Goal: Register for event/course: Register for event/course

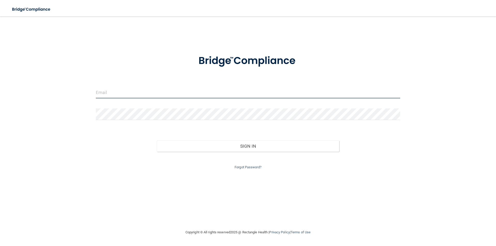
click at [167, 93] on input "email" at bounding box center [248, 93] width 304 height 12
type input "[EMAIL_ADDRESS][DOMAIN_NAME]"
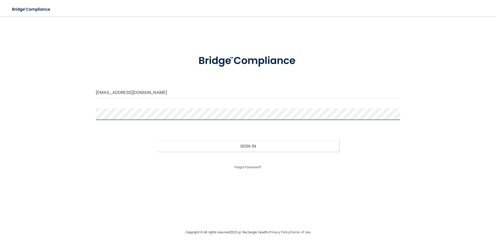
click at [157, 140] on button "Sign In" at bounding box center [248, 145] width 182 height 11
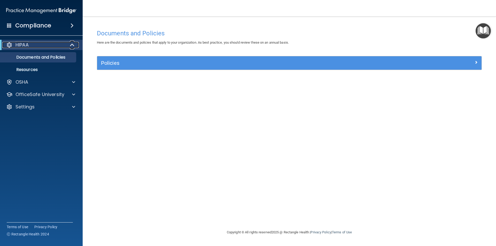
click at [30, 45] on div "HIPAA" at bounding box center [34, 45] width 64 height 6
click at [32, 44] on div "HIPAA" at bounding box center [34, 45] width 64 height 6
click at [43, 57] on p "Documents and Policies" at bounding box center [38, 57] width 70 height 5
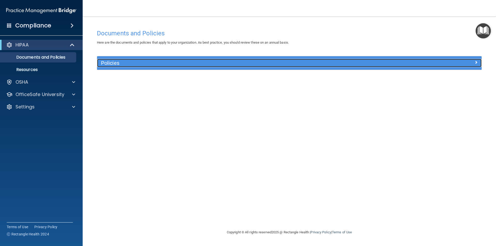
click at [161, 65] on h5 "Policies" at bounding box center [241, 63] width 280 height 6
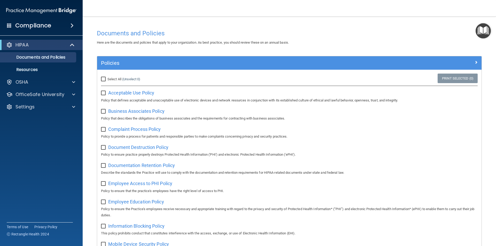
click at [130, 90] on div "Acceptable Use Policy Policy that defines acceptable and unacceptable use of el…" at bounding box center [289, 96] width 376 height 15
click at [130, 93] on span "Acceptable Use Policy" at bounding box center [131, 92] width 46 height 5
click at [103, 93] on input "checkbox" at bounding box center [104, 93] width 6 height 4
checkbox input "true"
click at [103, 79] on input "Select All (Unselect 1) Unselect All" at bounding box center [104, 79] width 6 height 4
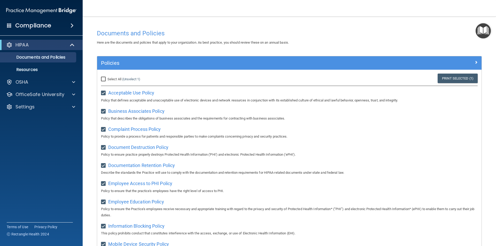
checkbox input "true"
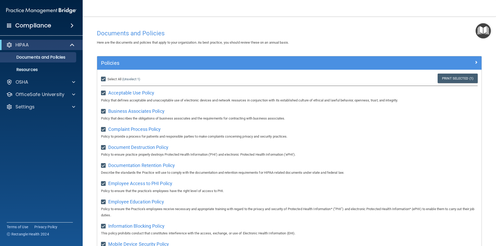
checkbox input "true"
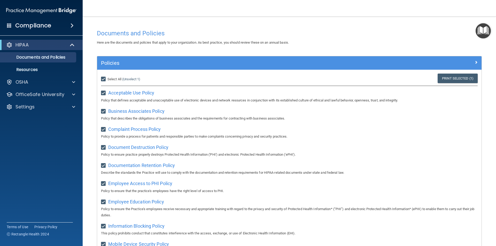
checkbox input "true"
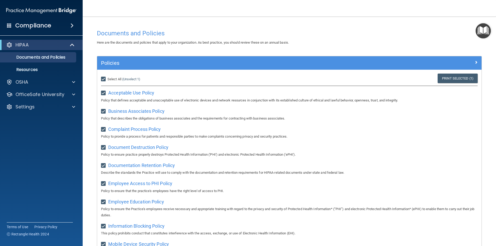
checkbox input "true"
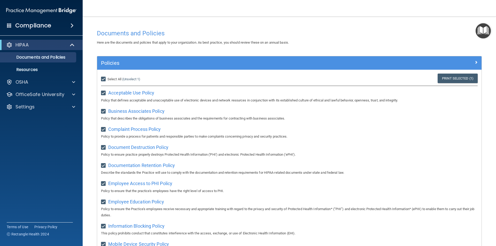
checkbox input "true"
click at [32, 69] on p "Resources" at bounding box center [38, 69] width 70 height 5
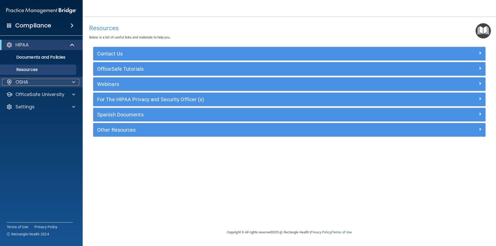
click at [34, 81] on div "OSHA" at bounding box center [34, 82] width 64 height 6
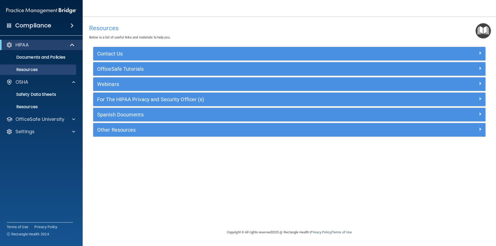
click at [74, 20] on div "Compliance" at bounding box center [41, 25] width 83 height 11
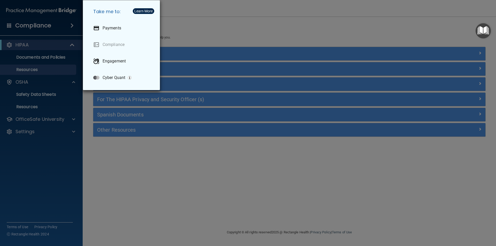
click at [20, 23] on div "Take me to: Payments Compliance Engagement Cyber Quant" at bounding box center [248, 123] width 496 height 246
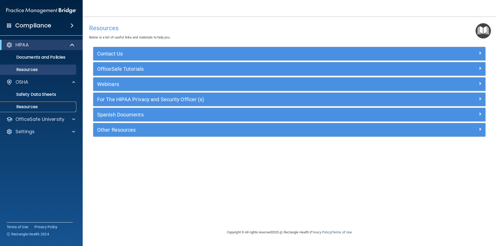
click at [35, 103] on link "Resources" at bounding box center [35, 107] width 81 height 10
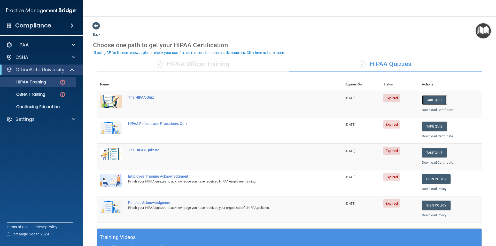
click at [433, 100] on button "Take Quiz" at bounding box center [433, 100] width 25 height 10
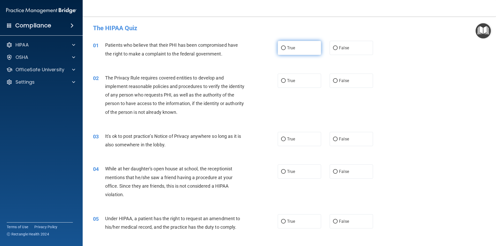
click at [292, 47] on span "True" at bounding box center [291, 47] width 8 height 5
click at [285, 47] on input "True" at bounding box center [283, 48] width 5 height 4
radio input "true"
click at [298, 80] on label "True" at bounding box center [298, 81] width 43 height 14
click at [285, 80] on input "True" at bounding box center [283, 81] width 5 height 4
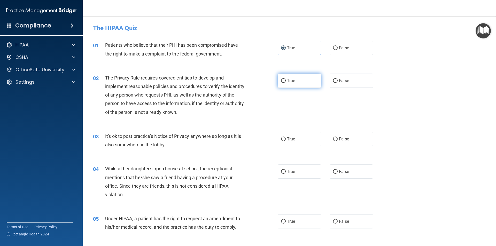
radio input "true"
click at [301, 142] on label "True" at bounding box center [298, 139] width 43 height 14
click at [285, 141] on input "True" at bounding box center [283, 139] width 5 height 4
radio input "true"
click at [339, 175] on label "False" at bounding box center [350, 171] width 43 height 14
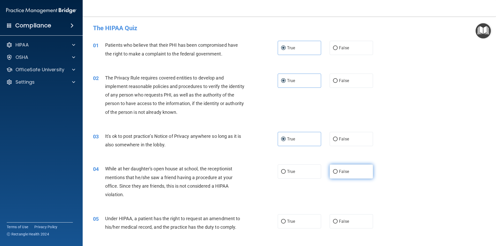
click at [337, 174] on input "False" at bounding box center [335, 172] width 5 height 4
radio input "true"
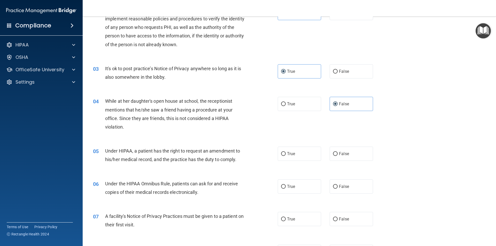
scroll to position [103, 0]
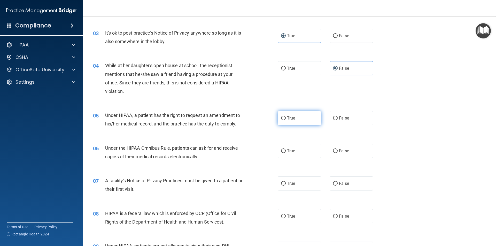
click at [291, 117] on span "True" at bounding box center [291, 118] width 8 height 5
click at [285, 117] on input "True" at bounding box center [283, 118] width 5 height 4
radio input "true"
click at [302, 150] on label "True" at bounding box center [298, 151] width 43 height 14
click at [285, 150] on input "True" at bounding box center [283, 151] width 5 height 4
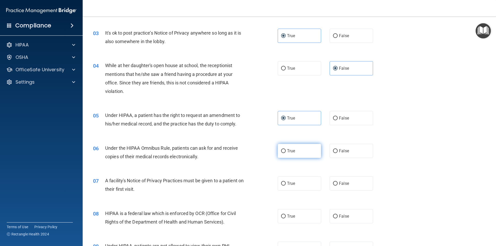
radio input "true"
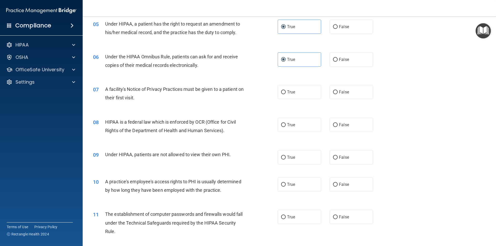
scroll to position [206, 0]
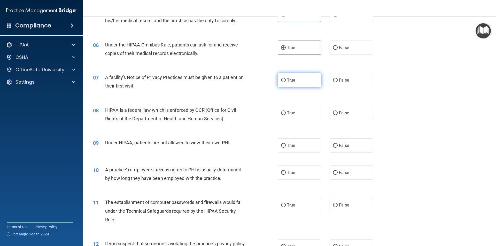
click at [293, 82] on span "True" at bounding box center [291, 80] width 8 height 5
click at [285, 82] on input "True" at bounding box center [283, 80] width 5 height 4
radio input "true"
click at [296, 111] on label "True" at bounding box center [298, 113] width 43 height 14
click at [285, 111] on input "True" at bounding box center [283, 113] width 5 height 4
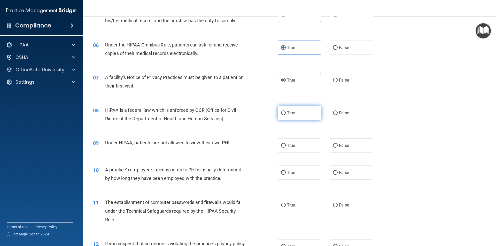
radio input "true"
click at [363, 143] on label "False" at bounding box center [350, 145] width 43 height 14
click at [337, 144] on input "False" at bounding box center [335, 146] width 5 height 4
radio input "true"
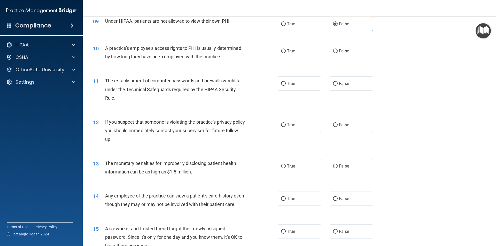
scroll to position [336, 0]
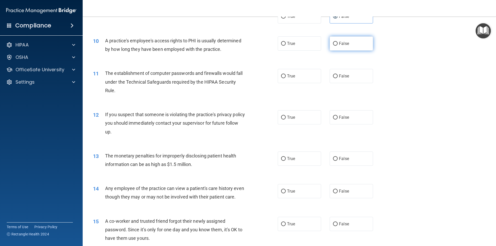
click at [334, 43] on input "False" at bounding box center [335, 44] width 5 height 4
radio input "true"
click at [292, 75] on span "True" at bounding box center [291, 76] width 8 height 5
click at [285, 75] on input "True" at bounding box center [283, 76] width 5 height 4
radio input "true"
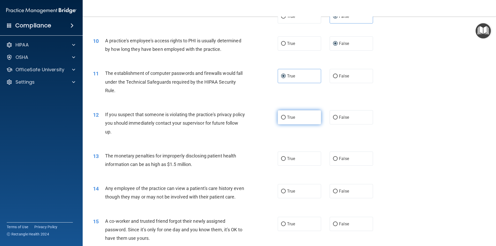
click at [291, 119] on span "True" at bounding box center [291, 117] width 8 height 5
click at [285, 119] on input "True" at bounding box center [283, 118] width 5 height 4
radio input "true"
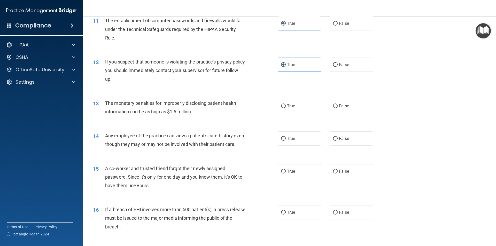
scroll to position [413, 0]
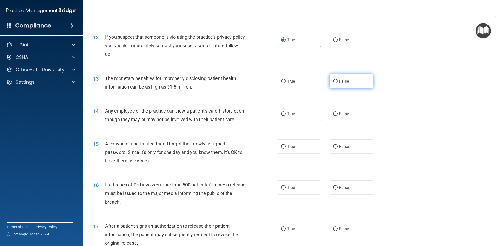
click at [350, 81] on label "False" at bounding box center [350, 81] width 43 height 14
click at [337, 81] on input "False" at bounding box center [335, 81] width 5 height 4
radio input "true"
click at [283, 85] on label "True" at bounding box center [298, 81] width 43 height 14
click at [283, 83] on input "True" at bounding box center [283, 81] width 5 height 4
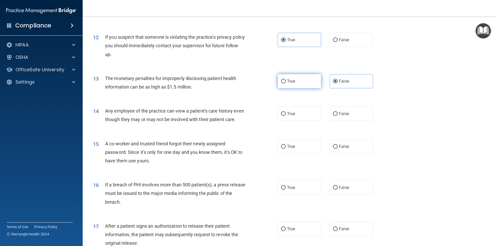
radio input "true"
radio input "false"
click at [355, 114] on label "False" at bounding box center [350, 114] width 43 height 14
click at [337, 114] on input "False" at bounding box center [335, 114] width 5 height 4
radio input "true"
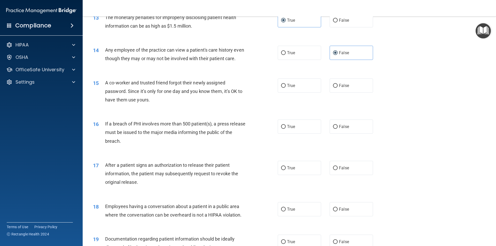
scroll to position [516, 0]
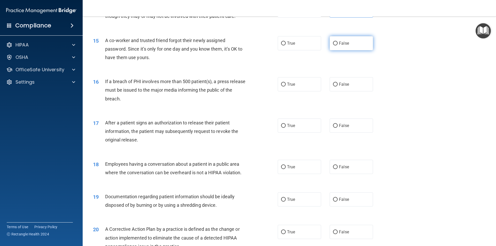
click at [334, 49] on label "False" at bounding box center [350, 43] width 43 height 14
click at [334, 45] on input "False" at bounding box center [335, 44] width 5 height 4
radio input "true"
click at [334, 49] on label "False" at bounding box center [350, 43] width 43 height 14
click at [334, 45] on input "False" at bounding box center [335, 44] width 5 height 4
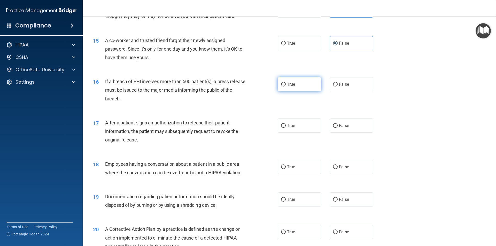
click at [298, 91] on label "True" at bounding box center [298, 84] width 43 height 14
click at [285, 86] on input "True" at bounding box center [283, 85] width 5 height 4
radio input "true"
click at [290, 128] on span "True" at bounding box center [291, 125] width 8 height 5
click at [285, 128] on input "True" at bounding box center [283, 126] width 5 height 4
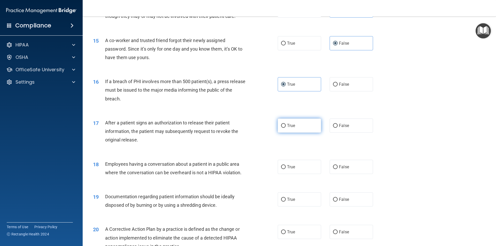
radio input "true"
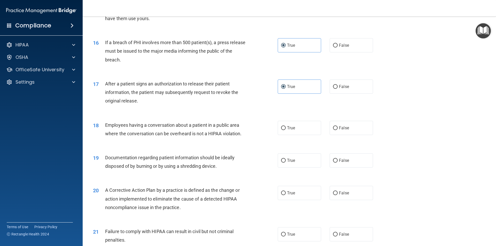
scroll to position [619, 0]
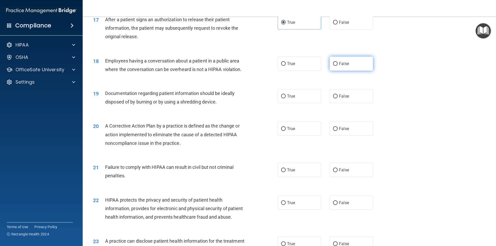
click at [358, 71] on label "False" at bounding box center [350, 64] width 43 height 14
click at [337, 66] on input "False" at bounding box center [335, 64] width 5 height 4
radio input "true"
click at [297, 103] on label "True" at bounding box center [298, 96] width 43 height 14
click at [285, 98] on input "True" at bounding box center [283, 96] width 5 height 4
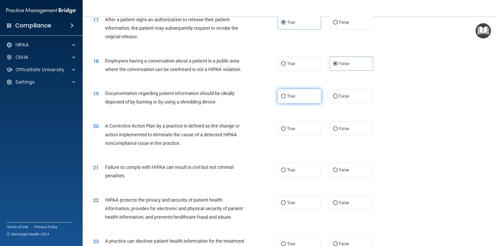
radio input "true"
click at [300, 136] on label "True" at bounding box center [298, 129] width 43 height 14
click at [285, 131] on input "True" at bounding box center [283, 129] width 5 height 4
radio input "true"
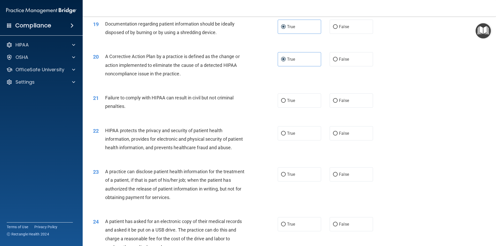
scroll to position [723, 0]
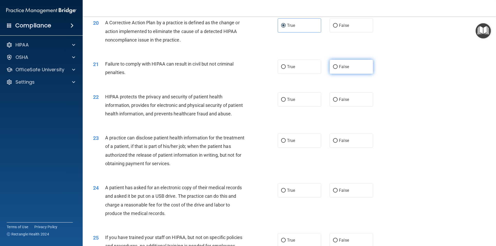
click at [366, 74] on label "False" at bounding box center [350, 67] width 43 height 14
click at [337, 69] on input "False" at bounding box center [335, 67] width 5 height 4
radio input "true"
click at [287, 102] on span "True" at bounding box center [291, 99] width 8 height 5
click at [285, 102] on input "True" at bounding box center [283, 100] width 5 height 4
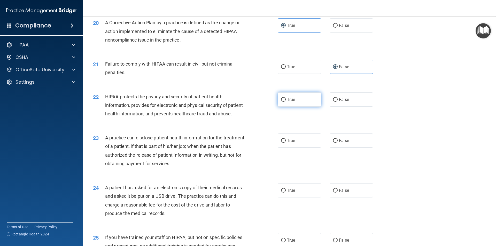
radio input "true"
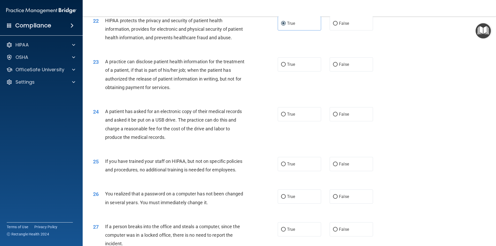
scroll to position [800, 0]
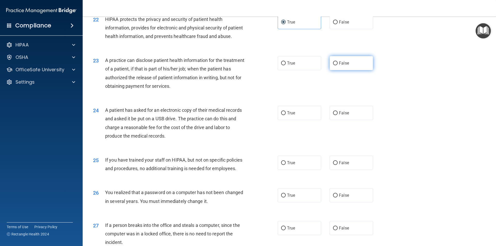
click at [329, 70] on label "False" at bounding box center [350, 63] width 43 height 14
click at [333, 65] on input "False" at bounding box center [335, 63] width 5 height 4
radio input "true"
click at [307, 120] on label "True" at bounding box center [298, 113] width 43 height 14
click at [285, 115] on input "True" at bounding box center [283, 113] width 5 height 4
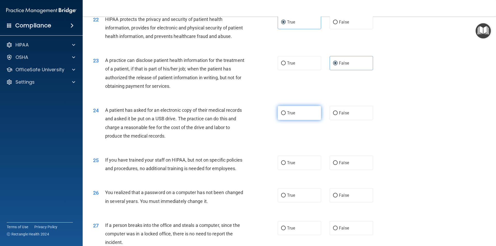
radio input "true"
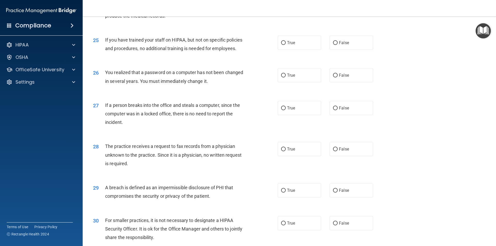
scroll to position [929, 0]
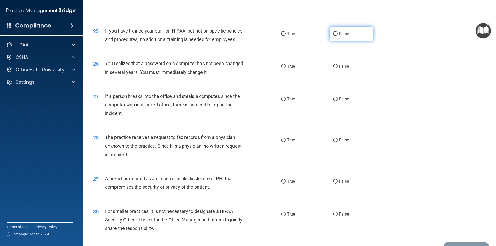
click at [346, 36] on span "False" at bounding box center [344, 33] width 10 height 5
click at [337, 36] on input "False" at bounding box center [335, 34] width 5 height 4
radio input "true"
click at [292, 73] on label "True" at bounding box center [298, 66] width 43 height 14
click at [285, 68] on input "True" at bounding box center [283, 67] width 5 height 4
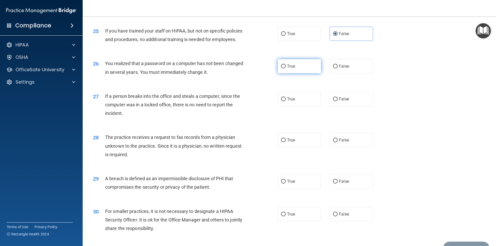
radio input "true"
click at [358, 106] on label "False" at bounding box center [350, 99] width 43 height 14
click at [337, 101] on input "False" at bounding box center [335, 99] width 5 height 4
radio input "true"
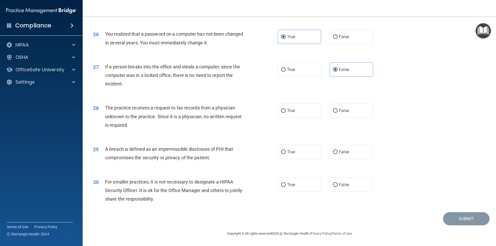
scroll to position [976, 0]
click at [345, 110] on span "False" at bounding box center [344, 110] width 10 height 5
click at [337, 110] on input "False" at bounding box center [335, 111] width 5 height 4
radio input "true"
click at [281, 154] on input "True" at bounding box center [283, 152] width 5 height 4
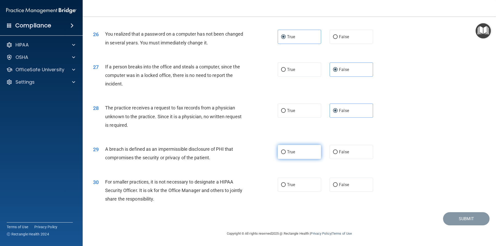
radio input "true"
click at [353, 185] on label "False" at bounding box center [350, 185] width 43 height 14
click at [337, 185] on input "False" at bounding box center [335, 185] width 5 height 4
radio input "true"
click at [447, 216] on button "Submit" at bounding box center [466, 218] width 46 height 13
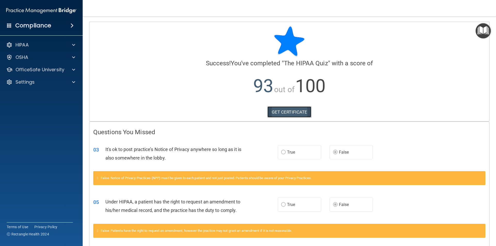
click at [287, 109] on link "GET CERTIFICATE" at bounding box center [289, 111] width 44 height 11
click at [70, 68] on div at bounding box center [72, 70] width 13 height 6
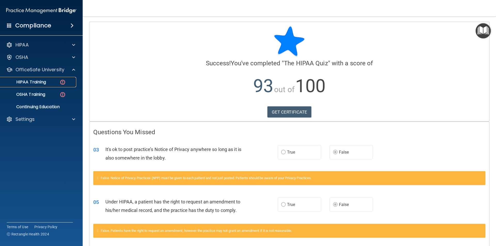
click at [48, 83] on div "HIPAA Training" at bounding box center [38, 81] width 70 height 5
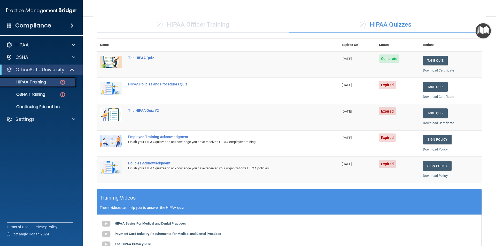
scroll to position [26, 0]
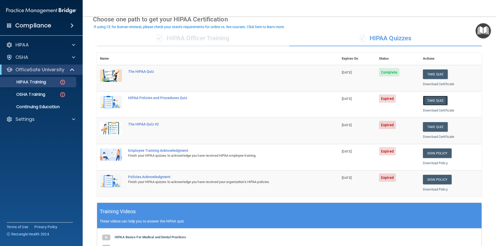
click at [431, 102] on button "Take Quiz" at bounding box center [434, 101] width 25 height 10
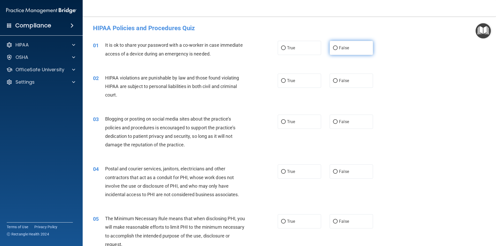
click at [345, 44] on label "False" at bounding box center [350, 48] width 43 height 14
click at [337, 46] on input "False" at bounding box center [335, 48] width 5 height 4
radio input "true"
click at [285, 83] on label "True" at bounding box center [298, 81] width 43 height 14
click at [285, 83] on input "True" at bounding box center [283, 81] width 5 height 4
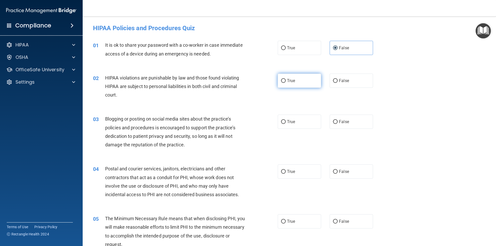
radio input "true"
click at [333, 121] on input "False" at bounding box center [335, 122] width 5 height 4
radio input "true"
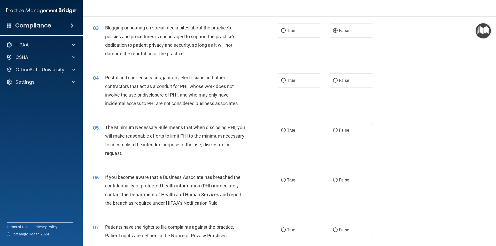
scroll to position [103, 0]
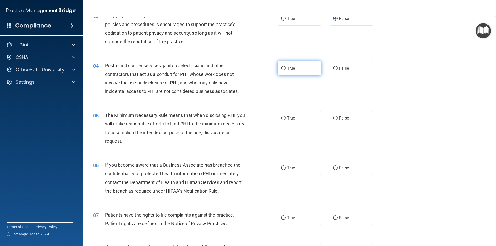
click at [295, 69] on label "True" at bounding box center [298, 68] width 43 height 14
click at [285, 69] on input "True" at bounding box center [283, 69] width 5 height 4
radio input "true"
click at [288, 117] on span "True" at bounding box center [291, 118] width 8 height 5
click at [285, 117] on input "True" at bounding box center [283, 118] width 5 height 4
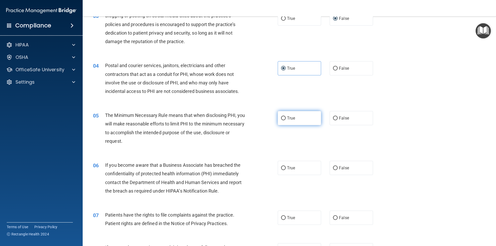
radio input "true"
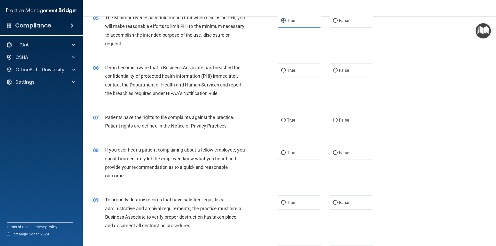
scroll to position [206, 0]
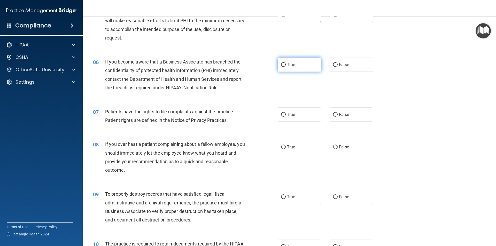
click at [282, 69] on label "True" at bounding box center [298, 65] width 43 height 14
click at [282, 67] on input "True" at bounding box center [283, 65] width 5 height 4
radio input "true"
click at [286, 111] on label "True" at bounding box center [298, 114] width 43 height 14
click at [285, 113] on input "True" at bounding box center [283, 115] width 5 height 4
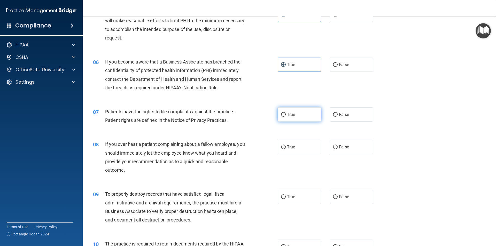
radio input "true"
click at [339, 148] on span "False" at bounding box center [344, 147] width 10 height 5
click at [337, 148] on input "False" at bounding box center [335, 147] width 5 height 4
radio input "true"
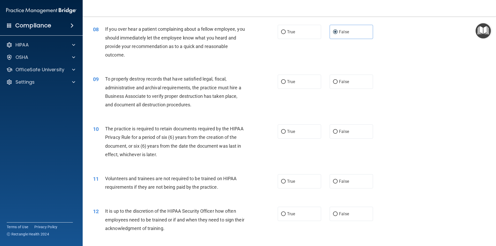
scroll to position [336, 0]
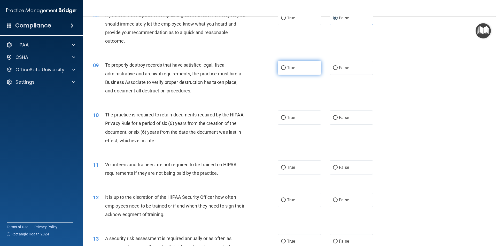
click at [284, 68] on label "True" at bounding box center [298, 68] width 43 height 14
click at [284, 68] on input "True" at bounding box center [283, 68] width 5 height 4
radio input "true"
click at [287, 119] on span "True" at bounding box center [291, 117] width 8 height 5
click at [285, 119] on input "True" at bounding box center [283, 118] width 5 height 4
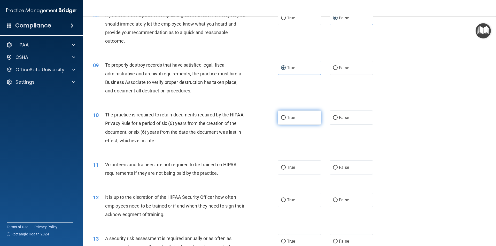
radio input "true"
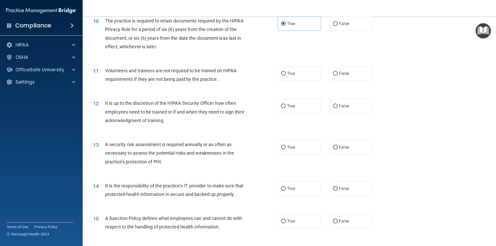
scroll to position [439, 0]
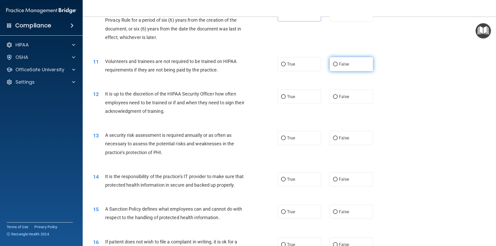
click at [334, 69] on label "False" at bounding box center [350, 64] width 43 height 14
click at [334, 66] on input "False" at bounding box center [335, 64] width 5 height 4
radio input "true"
click at [344, 96] on span "False" at bounding box center [344, 96] width 10 height 5
click at [337, 96] on input "False" at bounding box center [335, 97] width 5 height 4
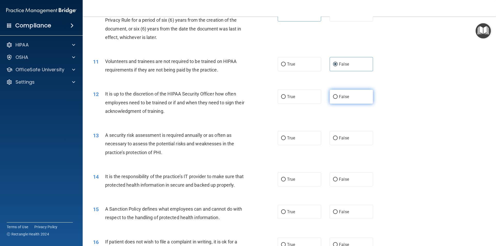
radio input "true"
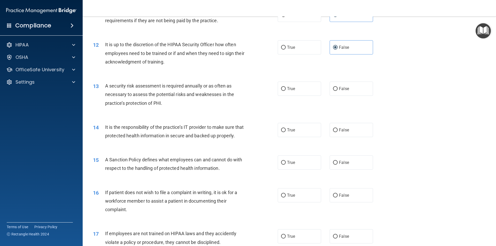
scroll to position [490, 0]
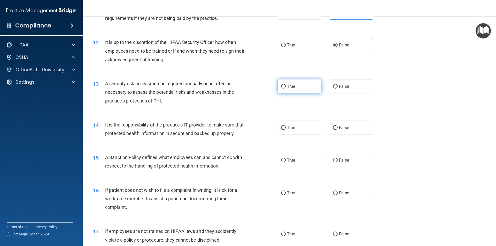
click at [291, 88] on span "True" at bounding box center [291, 86] width 8 height 5
click at [285, 88] on input "True" at bounding box center [283, 87] width 5 height 4
radio input "true"
click at [297, 128] on label "True" at bounding box center [298, 128] width 43 height 14
click at [285, 128] on input "True" at bounding box center [283, 128] width 5 height 4
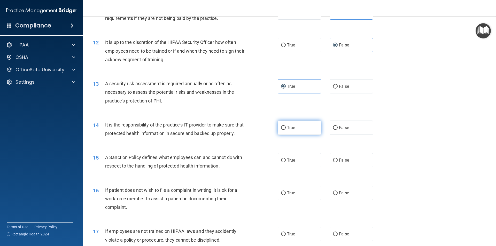
radio input "true"
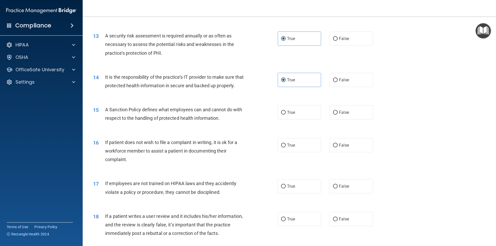
scroll to position [568, 0]
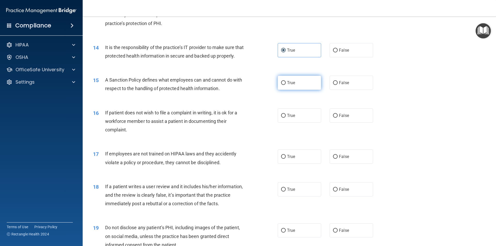
click at [278, 90] on label "True" at bounding box center [298, 83] width 43 height 14
click at [281, 85] on input "True" at bounding box center [283, 83] width 5 height 4
radio input "true"
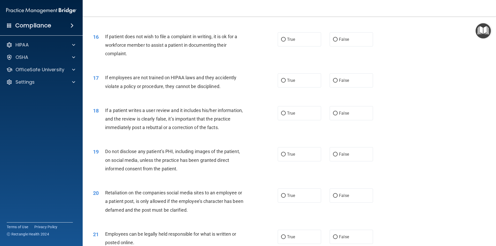
scroll to position [645, 0]
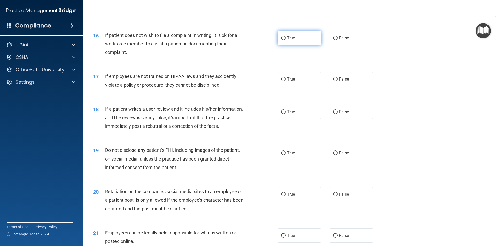
click at [287, 41] on span "True" at bounding box center [291, 38] width 8 height 5
click at [285, 40] on input "True" at bounding box center [283, 38] width 5 height 4
radio input "true"
click at [342, 85] on label "False" at bounding box center [350, 79] width 43 height 14
click at [337, 81] on input "False" at bounding box center [335, 79] width 5 height 4
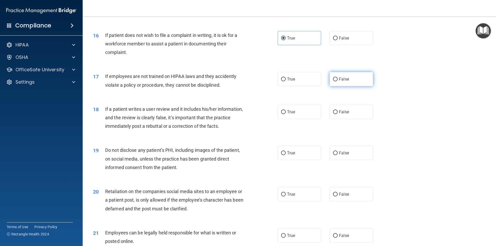
radio input "true"
click at [339, 114] on span "False" at bounding box center [344, 111] width 10 height 5
click at [337, 114] on input "False" at bounding box center [335, 112] width 5 height 4
radio input "true"
click at [296, 160] on label "True" at bounding box center [298, 153] width 43 height 14
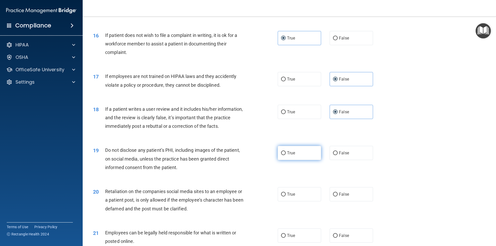
click at [285, 155] on input "True" at bounding box center [283, 153] width 5 height 4
radio input "true"
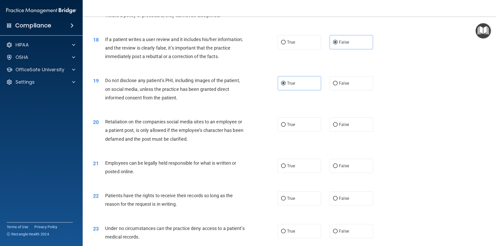
scroll to position [723, 0]
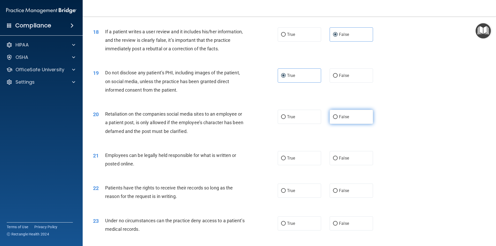
click at [339, 119] on span "False" at bounding box center [344, 116] width 10 height 5
click at [337, 119] on input "False" at bounding box center [335, 117] width 5 height 4
radio input "true"
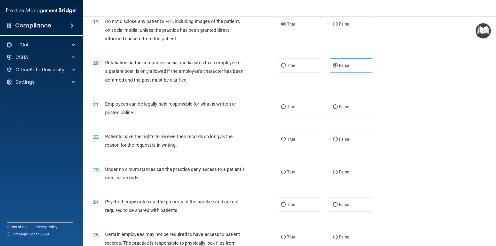
scroll to position [800, 0]
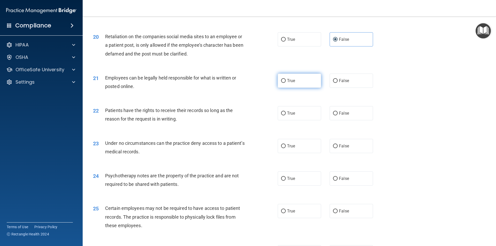
click at [294, 88] on label "True" at bounding box center [298, 81] width 43 height 14
click at [285, 83] on input "True" at bounding box center [283, 81] width 5 height 4
radio input "true"
click at [334, 115] on input "False" at bounding box center [335, 113] width 5 height 4
radio input "true"
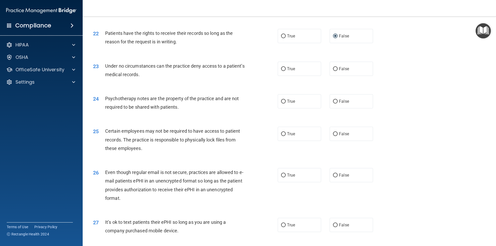
scroll to position [878, 0]
click at [351, 76] on label "False" at bounding box center [350, 68] width 43 height 14
click at [337, 71] on input "False" at bounding box center [335, 69] width 5 height 4
radio input "true"
click at [347, 108] on label "False" at bounding box center [350, 101] width 43 height 14
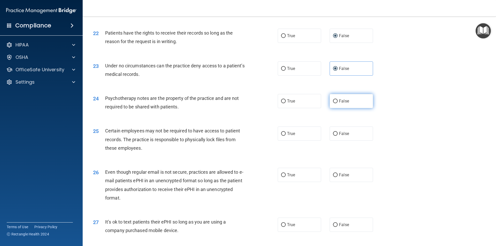
click at [337, 103] on input "False" at bounding box center [335, 101] width 5 height 4
radio input "true"
click at [358, 141] on label "False" at bounding box center [350, 133] width 43 height 14
click at [337, 136] on input "False" at bounding box center [335, 134] width 5 height 4
radio input "true"
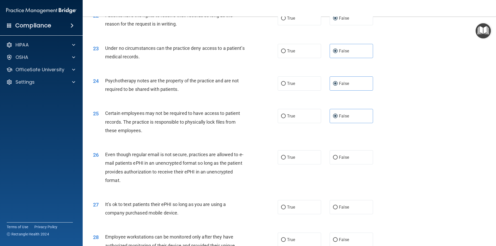
scroll to position [981, 0]
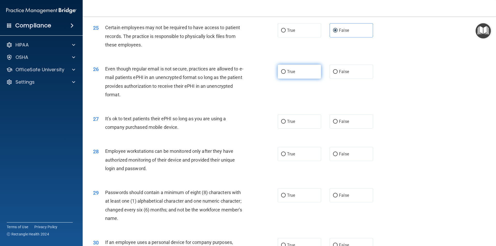
click at [295, 79] on label "True" at bounding box center [298, 72] width 43 height 14
click at [285, 74] on input "True" at bounding box center [283, 72] width 5 height 4
radio input "true"
click at [339, 124] on span "False" at bounding box center [344, 121] width 10 height 5
click at [337, 124] on input "False" at bounding box center [335, 122] width 5 height 4
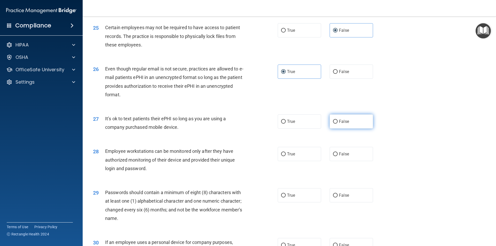
radio input "true"
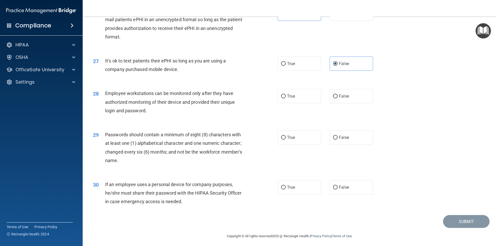
scroll to position [1050, 0]
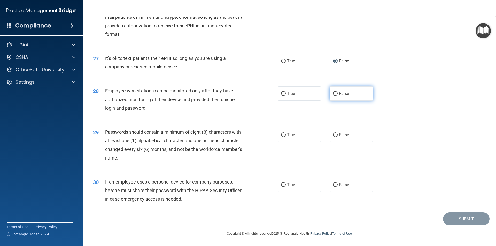
click at [334, 94] on input "False" at bounding box center [335, 94] width 5 height 4
radio input "true"
click at [309, 133] on label "True" at bounding box center [298, 135] width 43 height 14
click at [285, 133] on input "True" at bounding box center [283, 135] width 5 height 4
radio input "true"
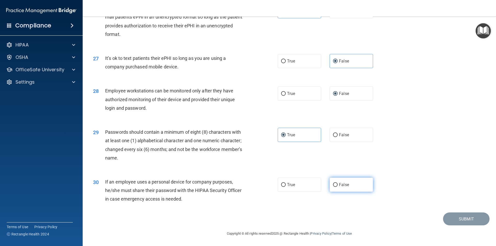
click at [368, 183] on label "False" at bounding box center [350, 185] width 43 height 14
click at [337, 183] on input "False" at bounding box center [335, 185] width 5 height 4
radio input "true"
click at [446, 215] on button "Submit" at bounding box center [466, 218] width 46 height 13
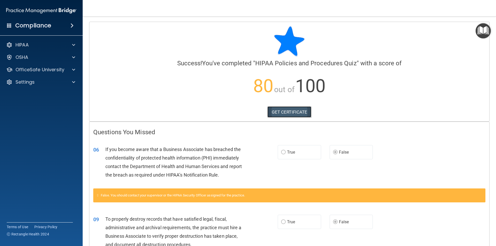
click at [285, 112] on link "GET CERTIFICATE" at bounding box center [289, 111] width 44 height 11
click at [37, 70] on p "OfficeSafe University" at bounding box center [39, 70] width 49 height 6
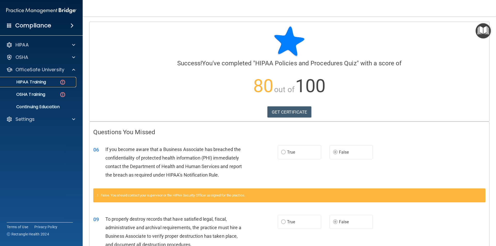
click at [39, 81] on p "HIPAA Training" at bounding box center [24, 81] width 43 height 5
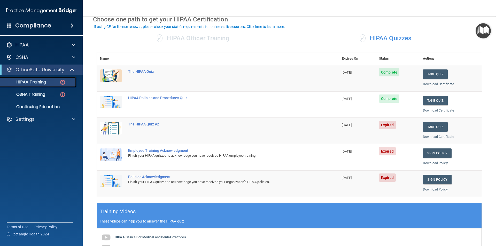
scroll to position [52, 0]
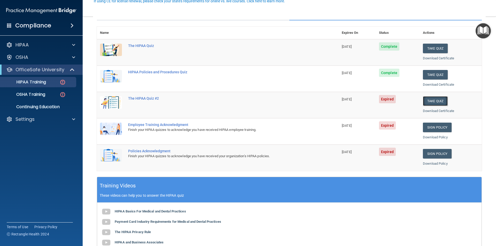
click at [435, 100] on button "Take Quiz" at bounding box center [434, 101] width 25 height 10
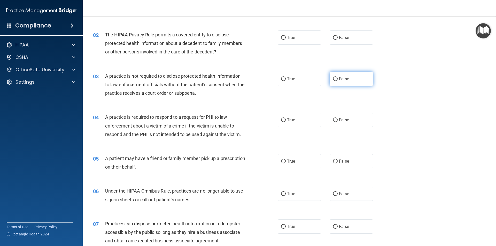
click at [334, 77] on input "False" at bounding box center [335, 79] width 5 height 4
radio input "true"
click at [305, 38] on label "True" at bounding box center [298, 37] width 43 height 14
click at [285, 38] on input "True" at bounding box center [283, 38] width 5 height 4
radio input "true"
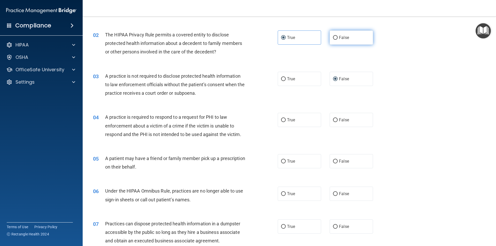
click at [359, 32] on label "False" at bounding box center [350, 37] width 43 height 14
click at [337, 36] on input "False" at bounding box center [335, 38] width 5 height 4
radio input "true"
radio input "false"
click at [283, 120] on input "True" at bounding box center [283, 120] width 5 height 4
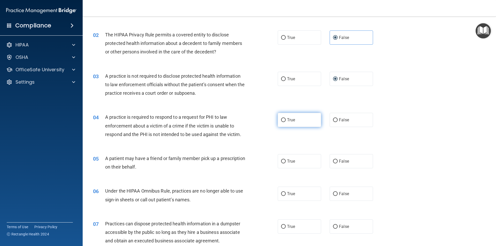
radio input "true"
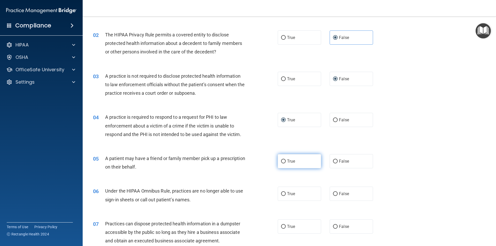
click at [285, 163] on label "True" at bounding box center [298, 161] width 43 height 14
click at [285, 163] on input "True" at bounding box center [283, 162] width 5 height 4
radio input "true"
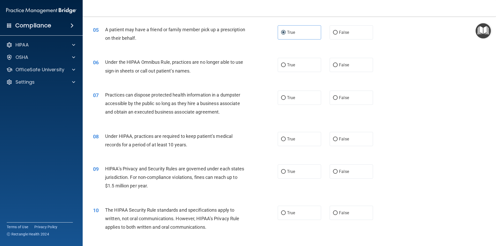
scroll to position [181, 0]
click at [336, 69] on label "False" at bounding box center [350, 65] width 43 height 14
click at [336, 67] on input "False" at bounding box center [335, 65] width 5 height 4
radio input "true"
click at [339, 96] on span "False" at bounding box center [344, 97] width 10 height 5
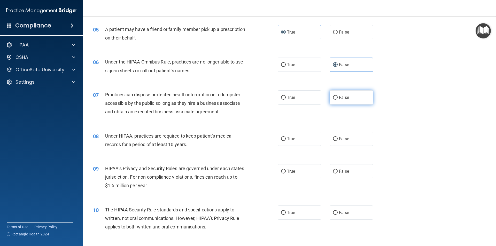
click at [337, 96] on input "False" at bounding box center [335, 98] width 5 height 4
radio input "true"
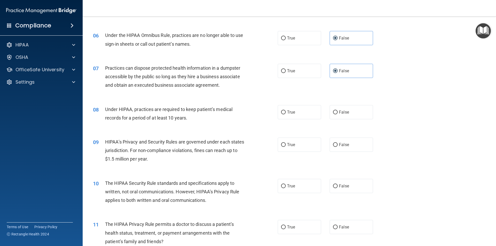
scroll to position [232, 0]
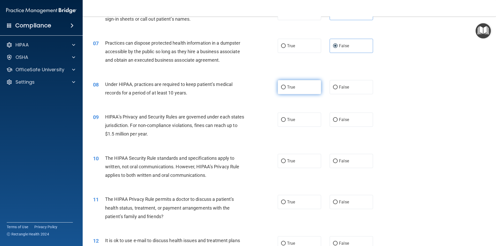
click at [277, 90] on label "True" at bounding box center [298, 87] width 43 height 14
click at [281, 89] on input "True" at bounding box center [283, 87] width 5 height 4
radio input "true"
click at [305, 118] on label "True" at bounding box center [298, 120] width 43 height 14
click at [285, 118] on input "True" at bounding box center [283, 120] width 5 height 4
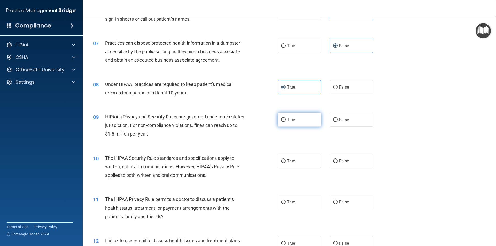
radio input "true"
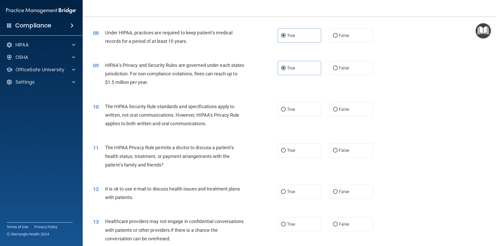
scroll to position [310, 0]
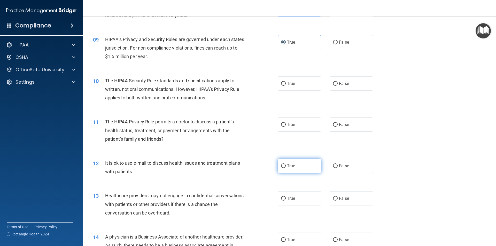
click at [303, 163] on label "True" at bounding box center [298, 166] width 43 height 14
click at [285, 164] on input "True" at bounding box center [283, 166] width 5 height 4
radio input "true"
click at [299, 125] on label "True" at bounding box center [298, 124] width 43 height 14
click at [285, 125] on input "True" at bounding box center [283, 125] width 5 height 4
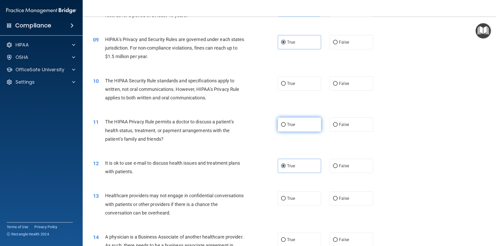
radio input "true"
click at [279, 81] on label "True" at bounding box center [298, 83] width 43 height 14
click at [281, 82] on input "True" at bounding box center [283, 84] width 5 height 4
radio input "true"
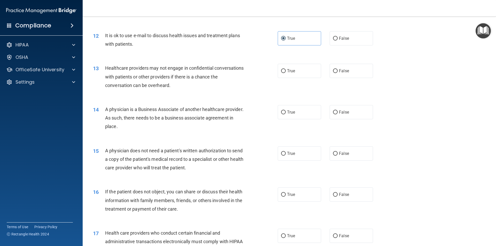
scroll to position [439, 0]
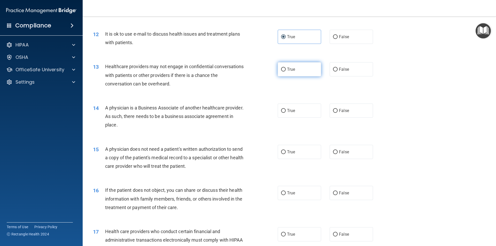
click at [290, 66] on label "True" at bounding box center [298, 69] width 43 height 14
click at [285, 68] on input "True" at bounding box center [283, 70] width 5 height 4
radio input "true"
click at [347, 113] on label "False" at bounding box center [350, 110] width 43 height 14
click at [337, 113] on input "False" at bounding box center [335, 111] width 5 height 4
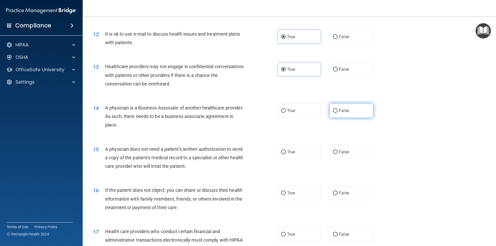
radio input "true"
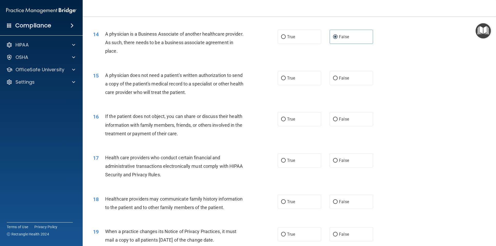
scroll to position [516, 0]
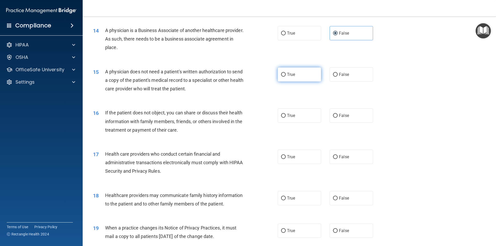
click at [291, 77] on label "True" at bounding box center [298, 74] width 43 height 14
click at [285, 77] on input "True" at bounding box center [283, 75] width 5 height 4
radio input "true"
click at [295, 118] on label "True" at bounding box center [298, 115] width 43 height 14
click at [285, 118] on input "True" at bounding box center [283, 116] width 5 height 4
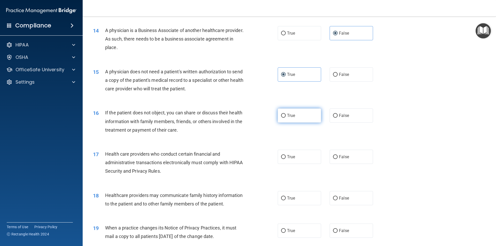
radio input "true"
click at [301, 159] on label "True" at bounding box center [298, 157] width 43 height 14
click at [285, 159] on input "True" at bounding box center [283, 157] width 5 height 4
radio input "true"
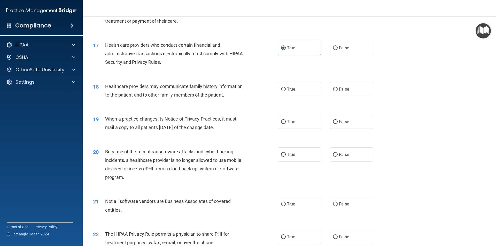
scroll to position [594, 0]
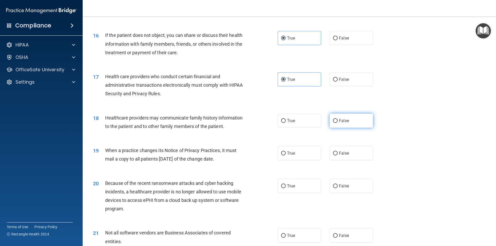
click at [355, 122] on label "False" at bounding box center [350, 121] width 43 height 14
click at [337, 122] on input "False" at bounding box center [335, 121] width 5 height 4
radio input "true"
click at [312, 157] on label "True" at bounding box center [298, 153] width 43 height 14
click at [285, 155] on input "True" at bounding box center [283, 153] width 5 height 4
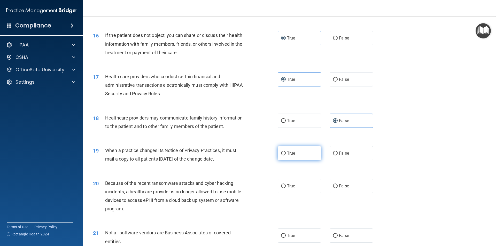
radio input "true"
click at [339, 185] on span "False" at bounding box center [344, 186] width 10 height 5
click at [337, 185] on input "False" at bounding box center [335, 186] width 5 height 4
radio input "true"
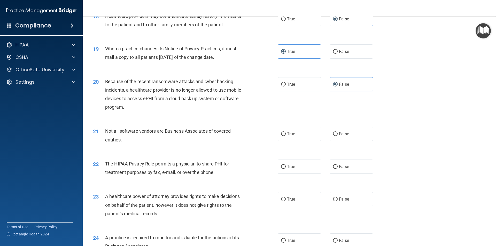
scroll to position [723, 0]
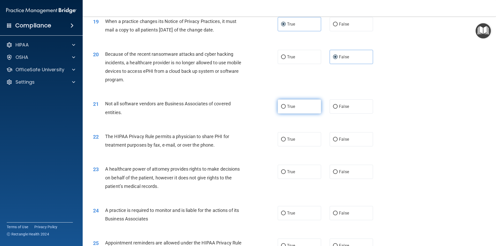
click at [289, 107] on span "True" at bounding box center [291, 106] width 8 height 5
click at [285, 107] on input "True" at bounding box center [283, 107] width 5 height 4
radio input "true"
click at [309, 141] on label "True" at bounding box center [298, 139] width 43 height 14
click at [285, 141] on input "True" at bounding box center [283, 140] width 5 height 4
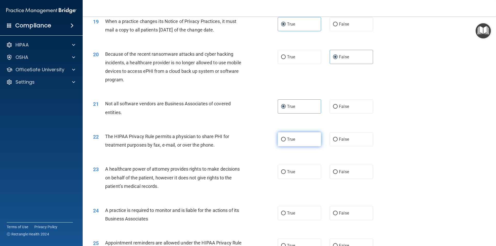
radio input "true"
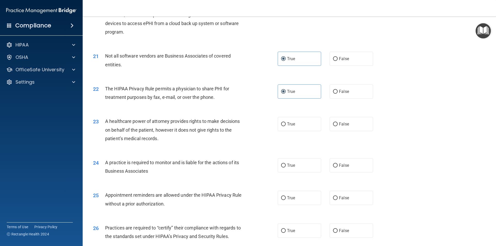
scroll to position [774, 0]
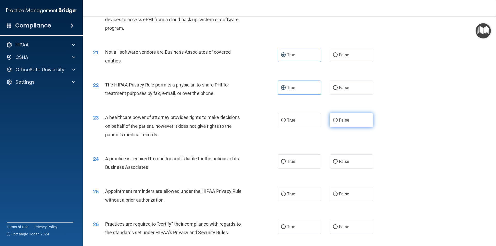
click at [333, 121] on input "False" at bounding box center [335, 120] width 5 height 4
radio input "true"
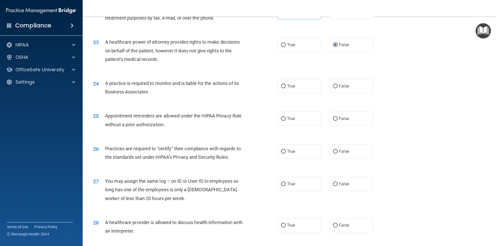
scroll to position [852, 0]
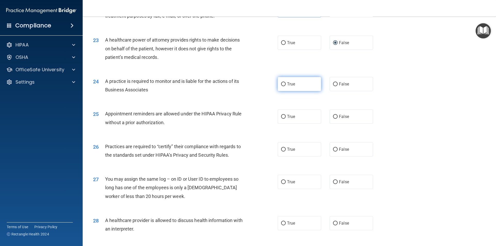
click at [294, 83] on label "True" at bounding box center [298, 84] width 43 height 14
click at [285, 83] on input "True" at bounding box center [283, 84] width 5 height 4
radio input "true"
click at [337, 120] on label "False" at bounding box center [350, 116] width 43 height 14
click at [337, 119] on input "False" at bounding box center [335, 117] width 5 height 4
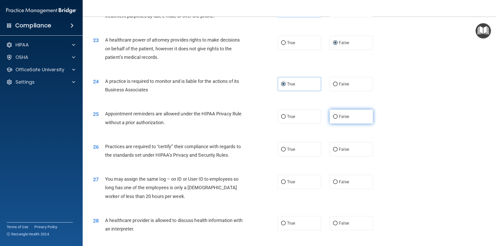
radio input "true"
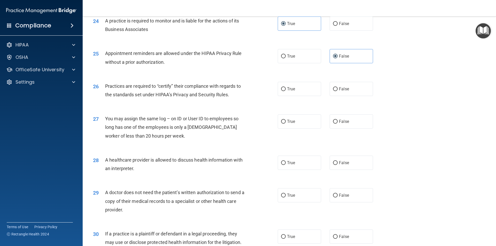
scroll to position [929, 0]
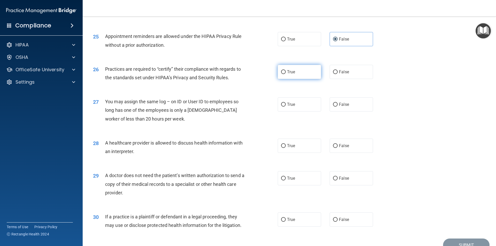
click at [285, 69] on label "True" at bounding box center [298, 72] width 43 height 14
click at [285, 70] on input "True" at bounding box center [283, 72] width 5 height 4
radio input "true"
click at [285, 69] on label "True" at bounding box center [298, 72] width 43 height 14
click at [285, 70] on input "True" at bounding box center [283, 72] width 5 height 4
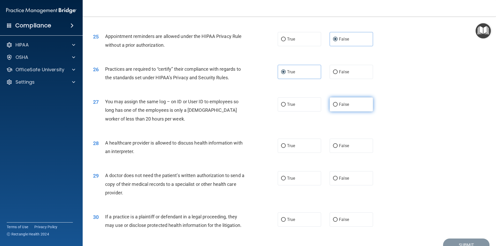
click at [341, 108] on label "False" at bounding box center [350, 104] width 43 height 14
click at [337, 107] on input "False" at bounding box center [335, 105] width 5 height 4
radio input "true"
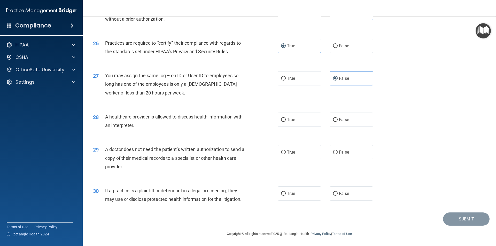
scroll to position [955, 0]
click at [305, 121] on label "True" at bounding box center [298, 119] width 43 height 14
click at [285, 121] on input "True" at bounding box center [283, 120] width 5 height 4
radio input "true"
click at [296, 149] on label "True" at bounding box center [298, 152] width 43 height 14
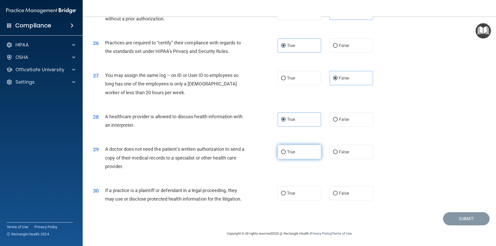
click at [285, 150] on input "True" at bounding box center [283, 152] width 5 height 4
radio input "true"
click at [306, 194] on label "True" at bounding box center [298, 193] width 43 height 14
click at [285, 194] on input "True" at bounding box center [283, 194] width 5 height 4
radio input "true"
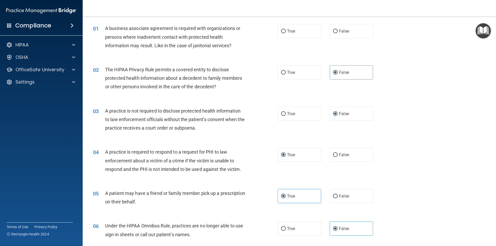
scroll to position [0, 0]
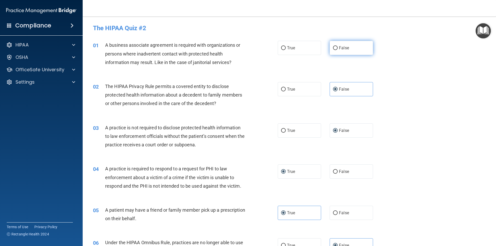
click at [339, 49] on span "False" at bounding box center [344, 47] width 10 height 5
click at [337, 49] on input "False" at bounding box center [335, 48] width 5 height 4
radio input "true"
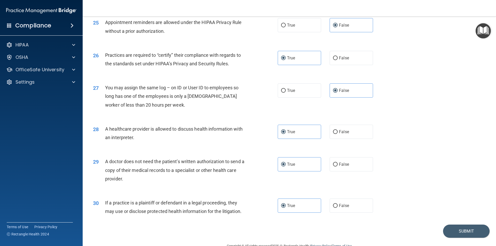
scroll to position [955, 0]
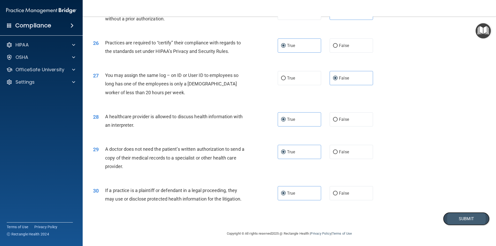
click at [443, 217] on button "Submit" at bounding box center [466, 218] width 46 height 13
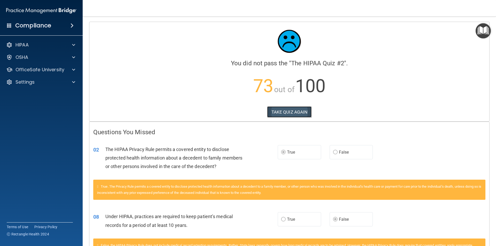
click at [288, 113] on button "TAKE QUIZ AGAIN" at bounding box center [289, 111] width 45 height 11
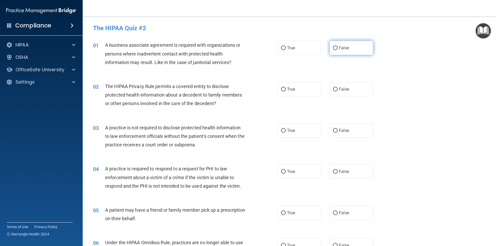
click at [333, 46] on input "False" at bounding box center [335, 48] width 5 height 4
radio input "true"
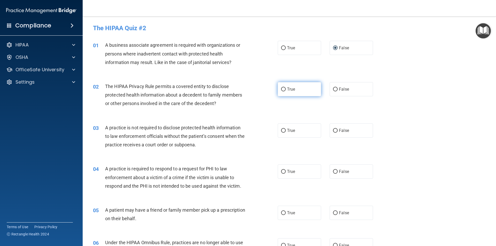
click at [283, 86] on label "True" at bounding box center [298, 89] width 43 height 14
click at [283, 87] on input "True" at bounding box center [283, 89] width 5 height 4
radio input "true"
click at [343, 131] on span "False" at bounding box center [344, 130] width 10 height 5
click at [337, 131] on input "False" at bounding box center [335, 131] width 5 height 4
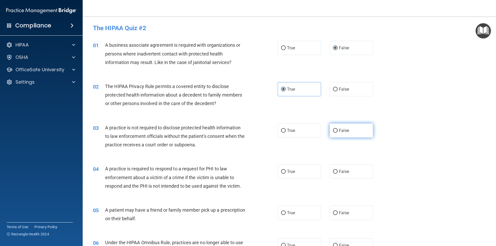
radio input "true"
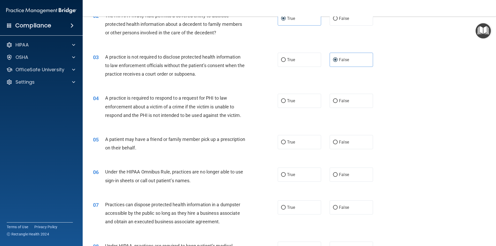
scroll to position [77, 0]
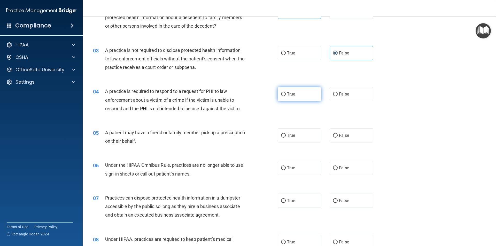
click at [301, 96] on label "True" at bounding box center [298, 94] width 43 height 14
click at [285, 96] on input "True" at bounding box center [283, 94] width 5 height 4
radio input "true"
click at [294, 137] on label "True" at bounding box center [298, 135] width 43 height 14
click at [285, 137] on input "True" at bounding box center [283, 136] width 5 height 4
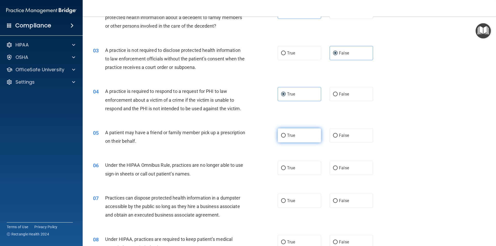
radio input "true"
click at [351, 169] on label "False" at bounding box center [350, 168] width 43 height 14
click at [337, 169] on input "False" at bounding box center [335, 168] width 5 height 4
radio input "true"
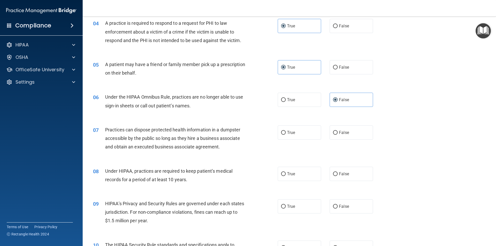
scroll to position [155, 0]
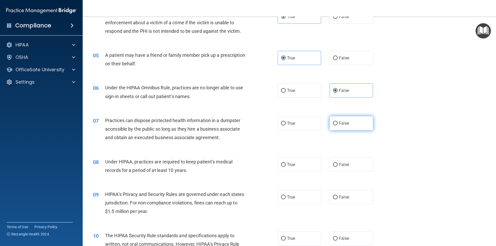
click at [358, 120] on label "False" at bounding box center [350, 123] width 43 height 14
click at [337, 122] on input "False" at bounding box center [335, 124] width 5 height 4
radio input "true"
click at [284, 162] on label "True" at bounding box center [298, 164] width 43 height 14
click at [284, 163] on input "True" at bounding box center [283, 165] width 5 height 4
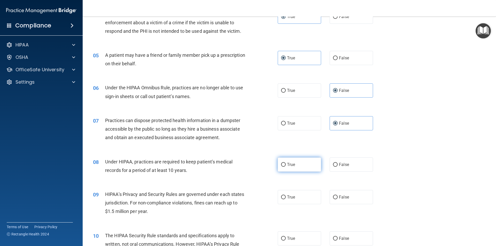
radio input "true"
click at [334, 197] on input "False" at bounding box center [335, 197] width 5 height 4
radio input "true"
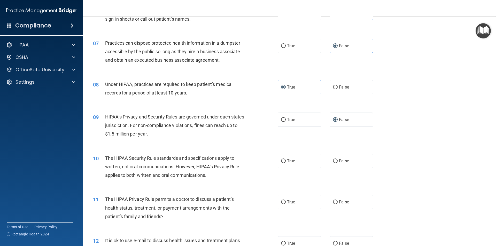
scroll to position [258, 0]
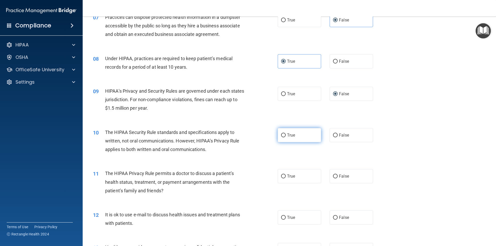
click at [306, 136] on label "True" at bounding box center [298, 135] width 43 height 14
click at [285, 136] on input "True" at bounding box center [283, 135] width 5 height 4
radio input "true"
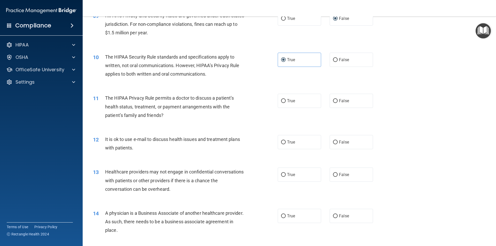
scroll to position [336, 0]
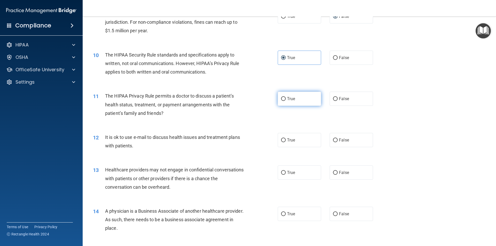
click at [294, 98] on label "True" at bounding box center [298, 99] width 43 height 14
click at [285, 98] on input "True" at bounding box center [283, 99] width 5 height 4
radio input "true"
click at [293, 142] on label "True" at bounding box center [298, 140] width 43 height 14
click at [285, 142] on input "True" at bounding box center [283, 140] width 5 height 4
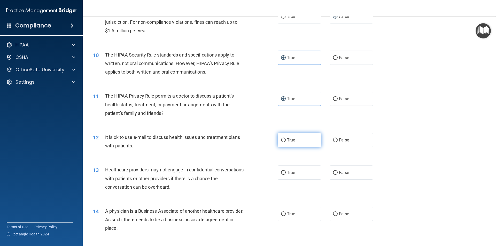
radio input "true"
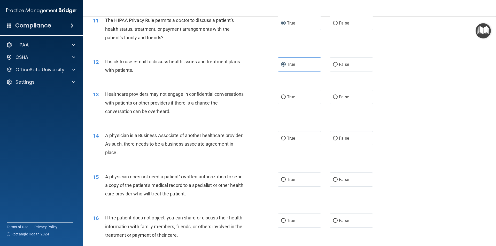
scroll to position [413, 0]
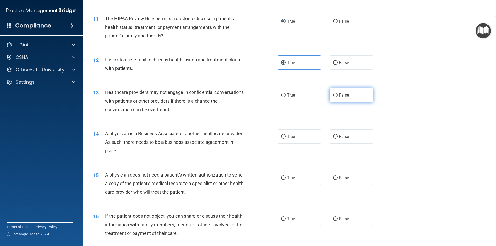
click at [330, 96] on label "False" at bounding box center [350, 95] width 43 height 14
click at [333, 96] on input "False" at bounding box center [335, 95] width 5 height 4
radio input "true"
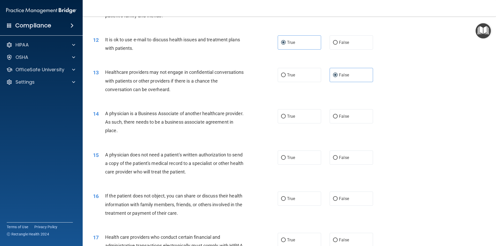
scroll to position [465, 0]
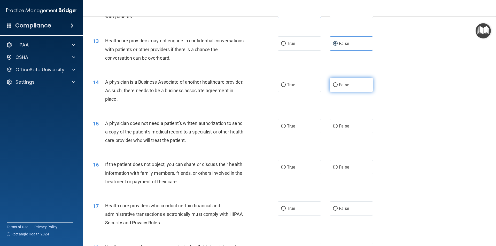
click at [339, 87] on span "False" at bounding box center [344, 84] width 10 height 5
click at [337, 87] on input "False" at bounding box center [335, 85] width 5 height 4
radio input "true"
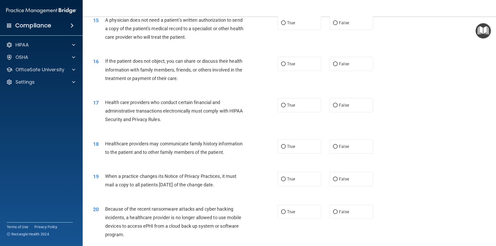
scroll to position [542, 0]
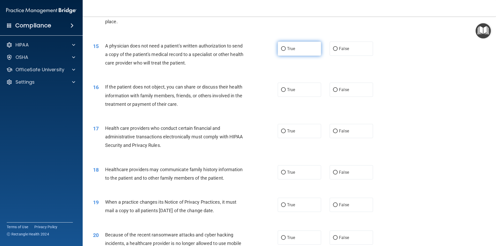
click at [300, 52] on label "True" at bounding box center [298, 49] width 43 height 14
click at [285, 51] on input "True" at bounding box center [283, 49] width 5 height 4
radio input "true"
drag, startPoint x: 274, startPoint y: 86, endPoint x: 288, endPoint y: 88, distance: 14.5
click at [274, 86] on div "16 If the patient does not object, you can share or discuss their health inform…" at bounding box center [185, 97] width 200 height 28
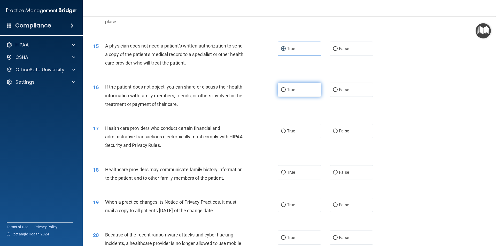
click at [289, 88] on span "True" at bounding box center [291, 89] width 8 height 5
click at [285, 88] on input "True" at bounding box center [283, 90] width 5 height 4
radio input "true"
click at [294, 130] on label "True" at bounding box center [298, 131] width 43 height 14
click at [285, 130] on input "True" at bounding box center [283, 131] width 5 height 4
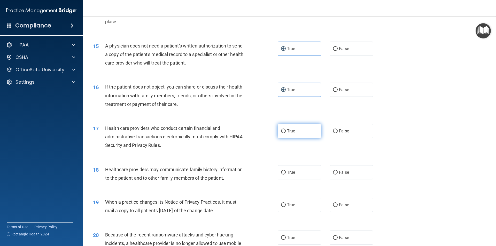
radio input "true"
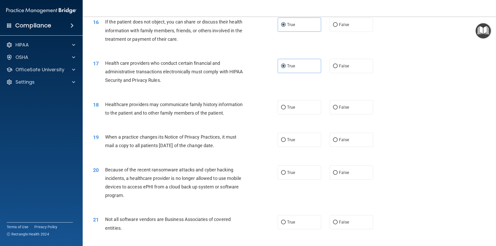
scroll to position [619, 0]
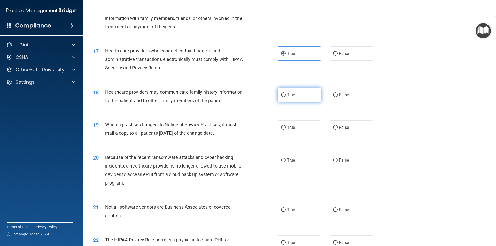
click at [282, 95] on input "True" at bounding box center [283, 95] width 5 height 4
radio input "true"
click at [340, 121] on label "False" at bounding box center [350, 127] width 43 height 14
click at [337, 126] on input "False" at bounding box center [335, 128] width 5 height 4
radio input "true"
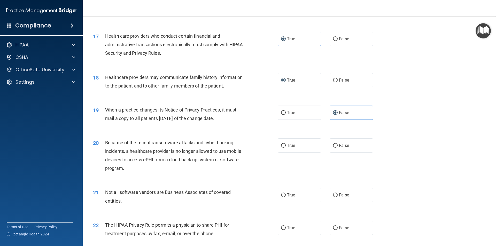
scroll to position [697, 0]
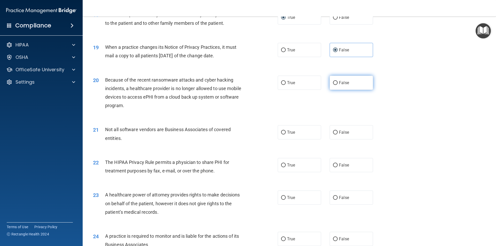
click at [351, 82] on label "False" at bounding box center [350, 83] width 43 height 14
click at [337, 82] on input "False" at bounding box center [335, 83] width 5 height 4
radio input "true"
click at [301, 134] on label "True" at bounding box center [298, 132] width 43 height 14
click at [285, 134] on input "True" at bounding box center [283, 133] width 5 height 4
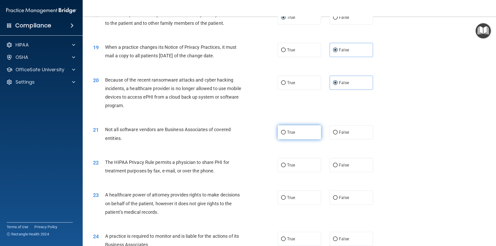
radio input "true"
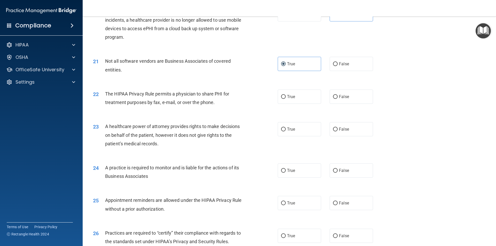
scroll to position [774, 0]
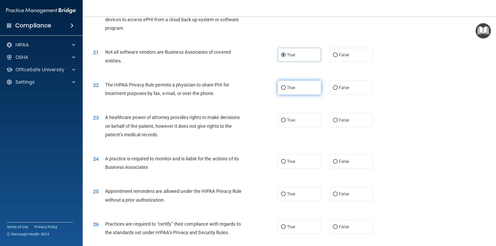
click at [296, 88] on label "True" at bounding box center [298, 88] width 43 height 14
click at [285, 88] on input "True" at bounding box center [283, 88] width 5 height 4
radio input "true"
click at [339, 118] on span "False" at bounding box center [344, 120] width 10 height 5
click at [337, 118] on input "False" at bounding box center [335, 120] width 5 height 4
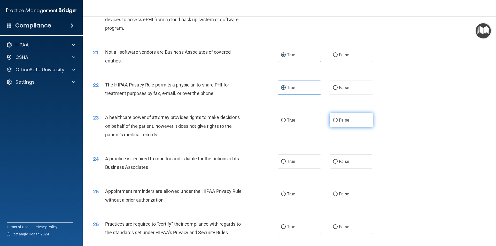
radio input "true"
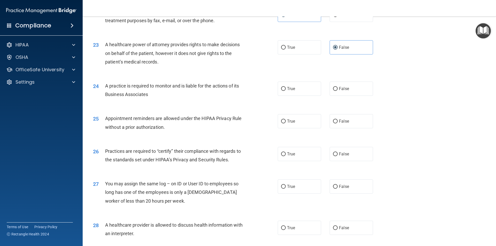
scroll to position [852, 0]
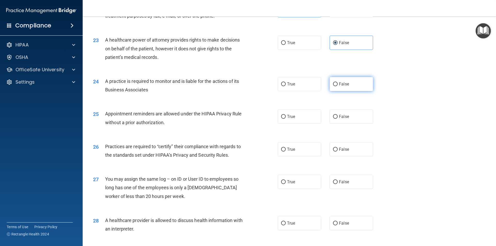
click at [338, 88] on label "False" at bounding box center [350, 84] width 43 height 14
click at [337, 86] on input "False" at bounding box center [335, 84] width 5 height 4
radio input "true"
click at [333, 116] on input "False" at bounding box center [335, 117] width 5 height 4
radio input "true"
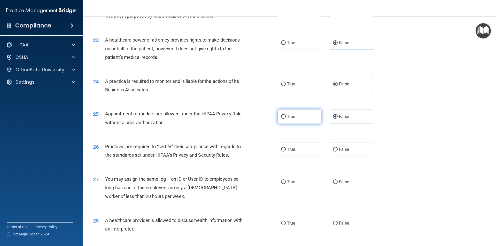
click at [306, 116] on label "True" at bounding box center [298, 116] width 43 height 14
click at [285, 116] on input "True" at bounding box center [283, 117] width 5 height 4
radio input "true"
radio input "false"
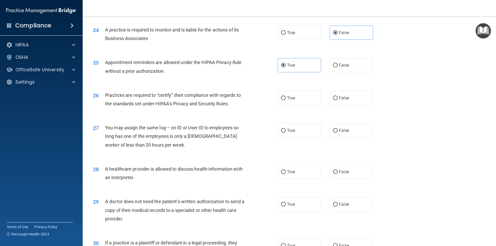
scroll to position [903, 0]
click at [334, 95] on label "False" at bounding box center [350, 98] width 43 height 14
click at [334, 96] on input "False" at bounding box center [335, 98] width 5 height 4
radio input "true"
click at [336, 129] on label "False" at bounding box center [350, 130] width 43 height 14
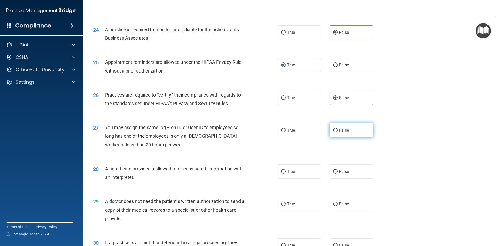
click at [336, 129] on input "False" at bounding box center [335, 131] width 5 height 4
radio input "true"
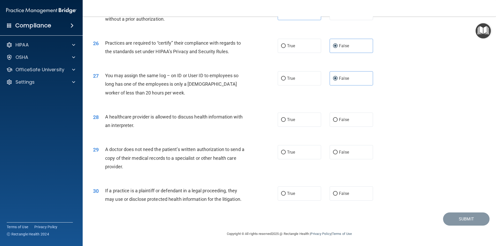
scroll to position [955, 0]
click at [289, 122] on label "True" at bounding box center [298, 119] width 43 height 14
click at [285, 122] on input "True" at bounding box center [283, 120] width 5 height 4
radio input "true"
click at [290, 156] on label "True" at bounding box center [298, 152] width 43 height 14
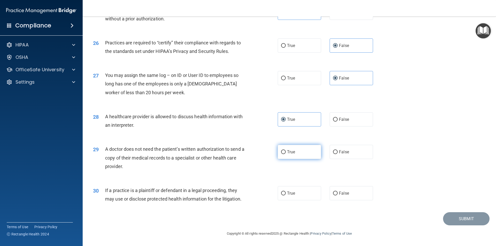
click at [285, 154] on input "True" at bounding box center [283, 152] width 5 height 4
radio input "true"
click at [292, 198] on label "True" at bounding box center [298, 193] width 43 height 14
click at [285, 195] on input "True" at bounding box center [283, 194] width 5 height 4
radio input "true"
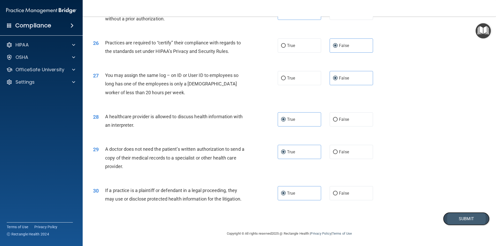
click at [460, 218] on button "Submit" at bounding box center [466, 218] width 46 height 13
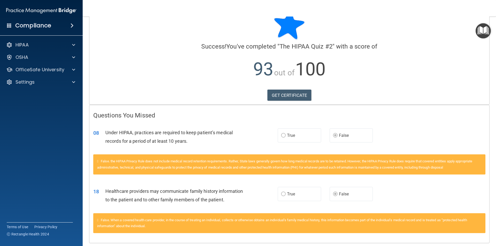
scroll to position [35, 0]
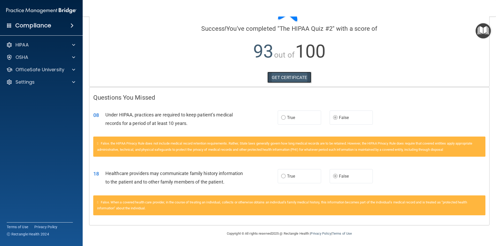
click at [301, 79] on link "GET CERTIFICATE" at bounding box center [289, 77] width 44 height 11
click at [50, 71] on p "OfficeSafe University" at bounding box center [39, 70] width 49 height 6
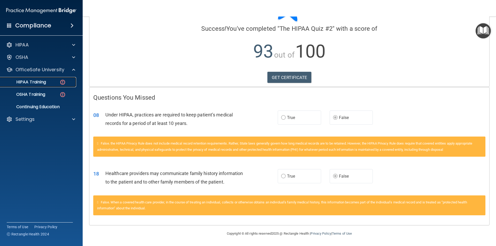
click at [46, 80] on p "HIPAA Training" at bounding box center [24, 81] width 43 height 5
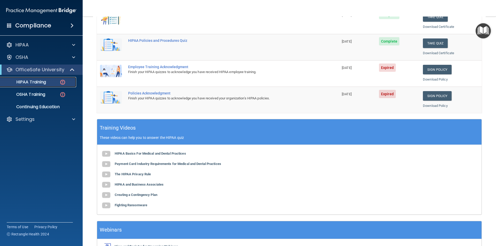
scroll to position [117, 0]
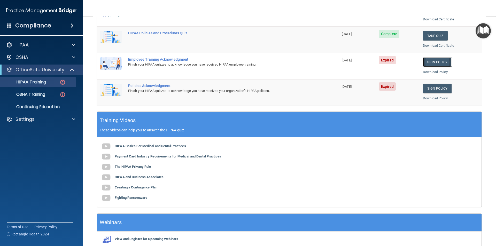
click at [430, 61] on link "Sign Policy" at bounding box center [436, 62] width 29 height 10
click at [438, 90] on link "Sign Policy" at bounding box center [436, 89] width 29 height 10
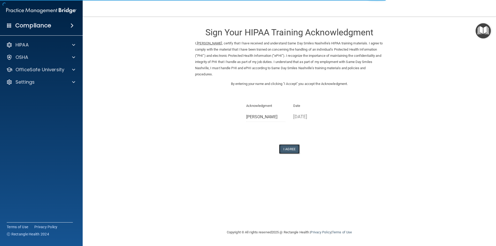
click at [289, 149] on button "I Agree" at bounding box center [289, 149] width 21 height 10
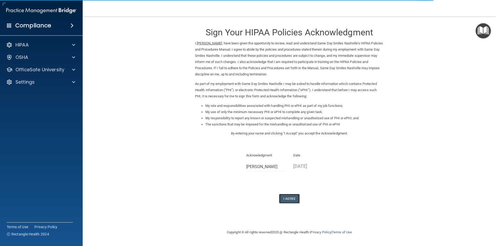
click at [291, 198] on button "I Agree" at bounding box center [289, 199] width 21 height 10
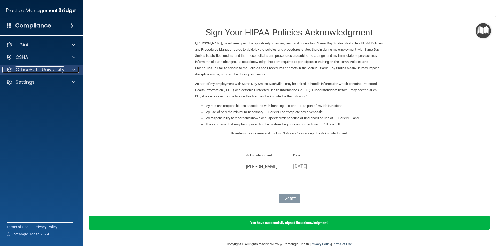
click at [35, 72] on p "OfficeSafe University" at bounding box center [39, 70] width 49 height 6
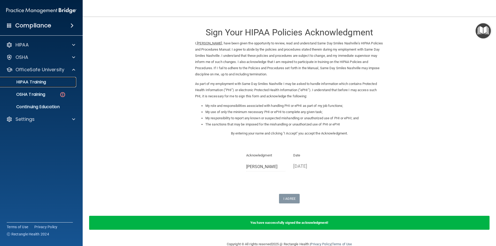
click at [36, 79] on p "HIPAA Training" at bounding box center [24, 81] width 43 height 5
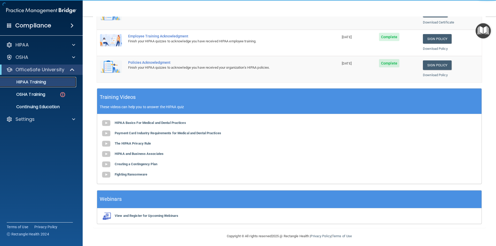
scroll to position [143, 0]
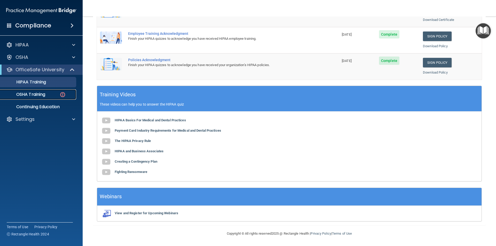
click at [34, 93] on p "OSHA Training" at bounding box center [24, 94] width 42 height 5
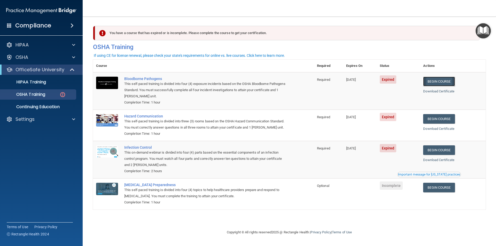
click at [446, 79] on link "Begin Course" at bounding box center [438, 82] width 31 height 10
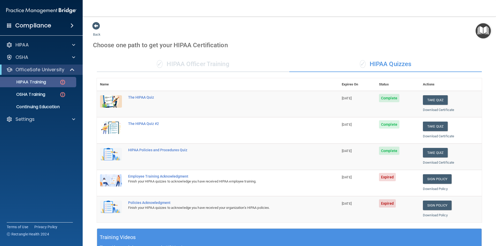
scroll to position [117, 0]
